Goal: Task Accomplishment & Management: Manage account settings

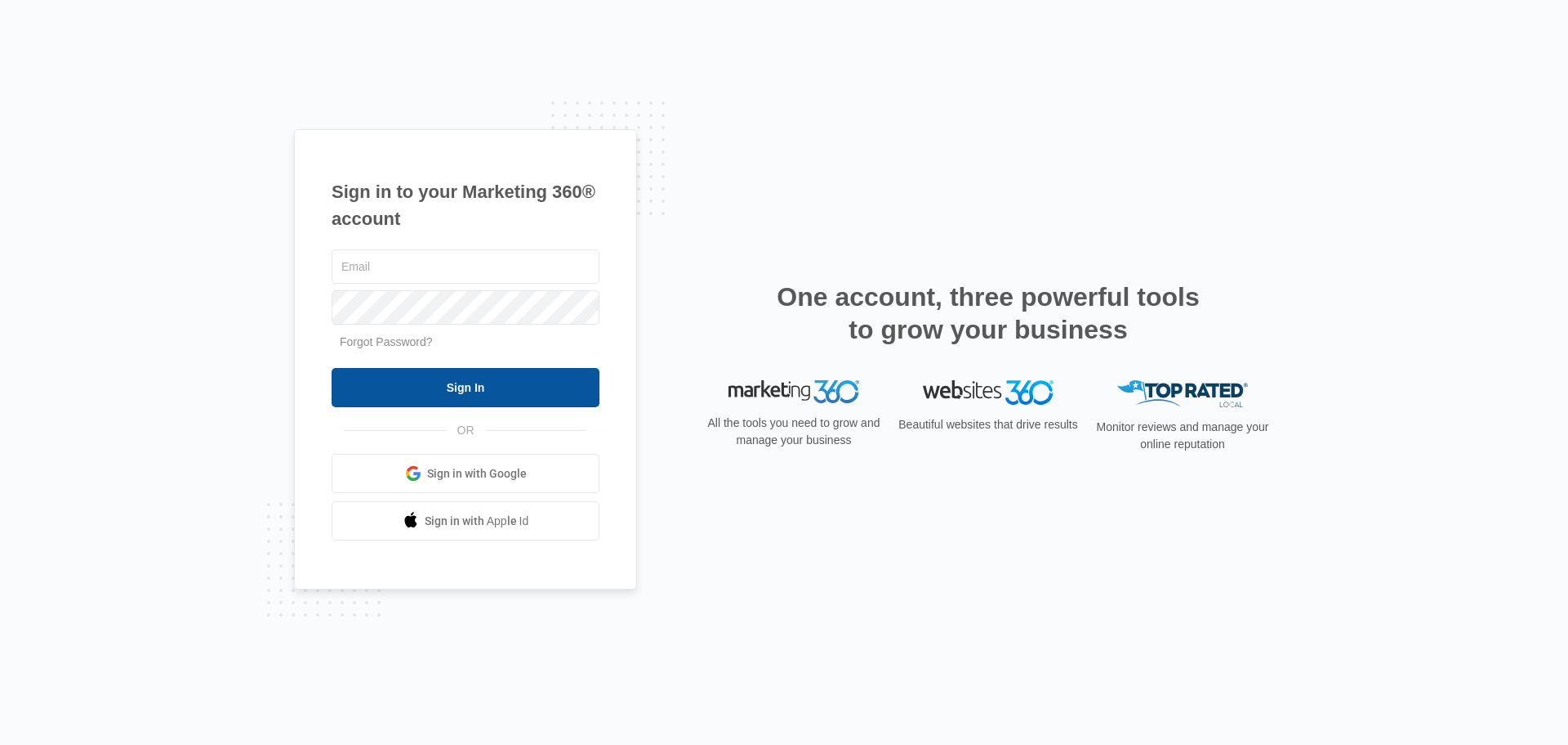
type input "[PERSON_NAME][EMAIL_ADDRESS][DOMAIN_NAME]"
click at [526, 383] on input "Sign In" at bounding box center [465, 386] width 267 height 39
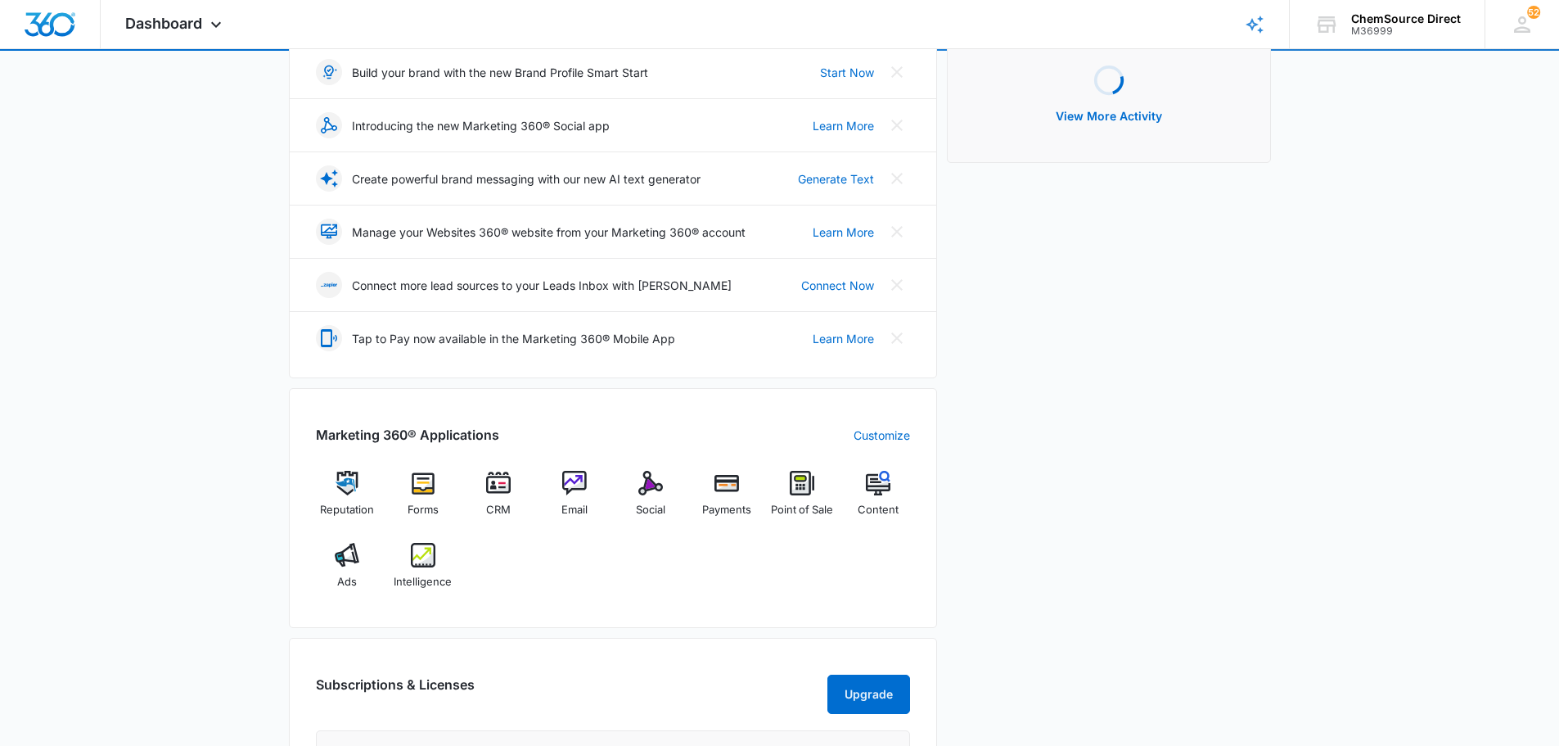
scroll to position [246, 0]
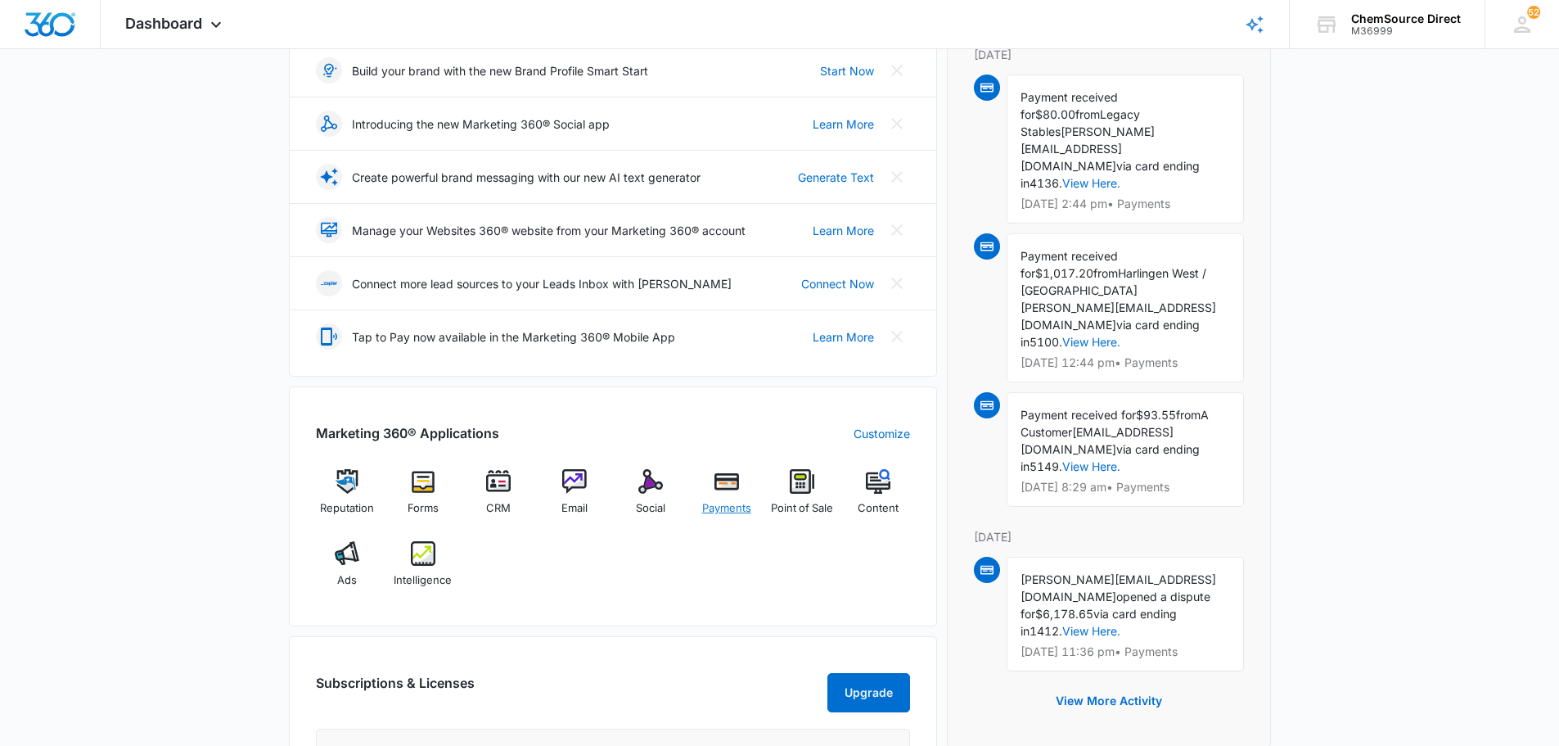
click at [724, 497] on div "Payments" at bounding box center [726, 498] width 63 height 59
